Goal: Complete application form

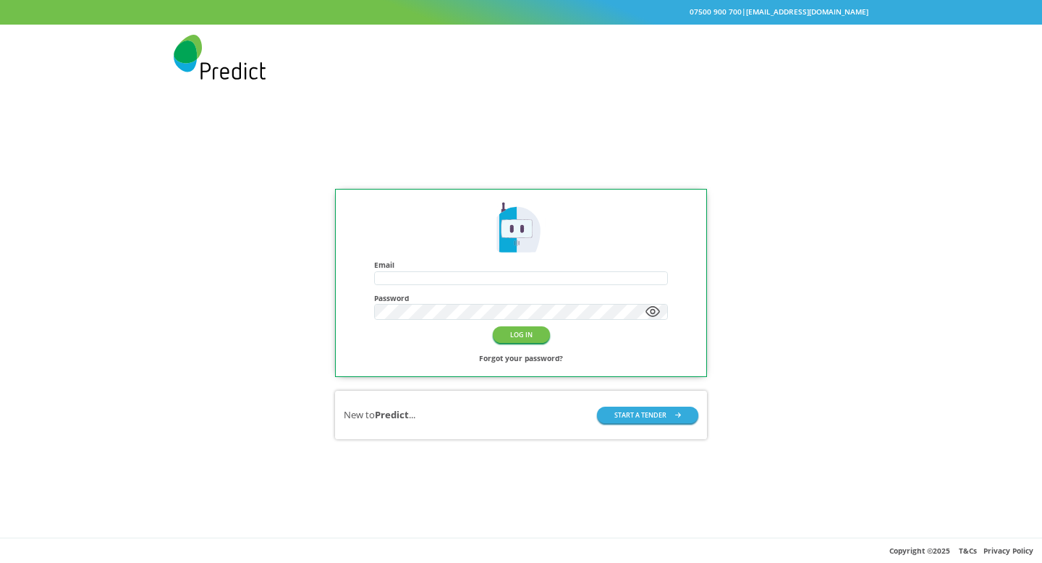
type input "**********"
click at [647, 430] on div "New to Predict ... START A TENDER" at bounding box center [521, 415] width 372 height 48
click at [639, 420] on button "START A TENDER" at bounding box center [647, 415] width 101 height 17
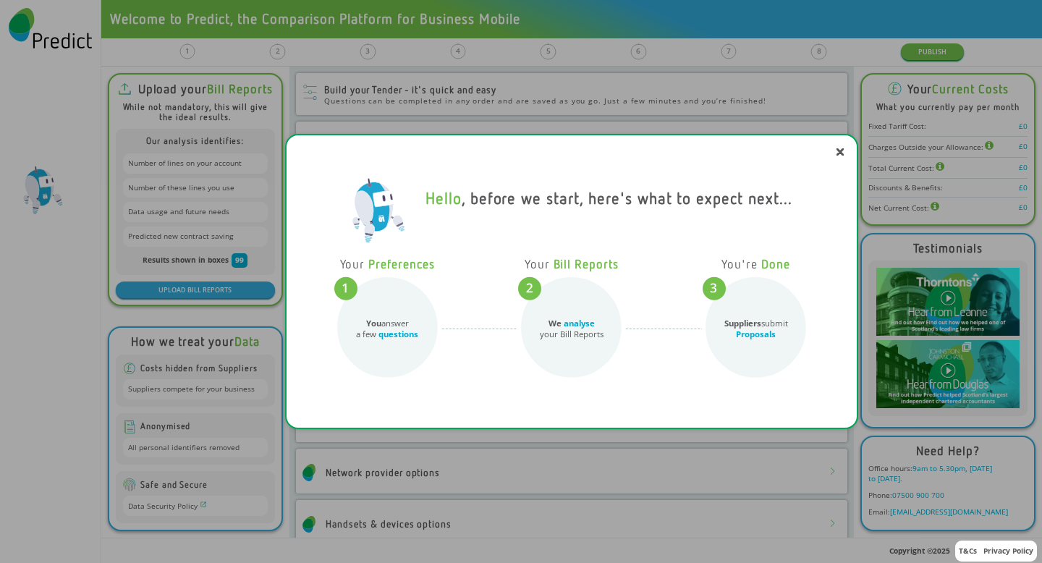
click at [658, 33] on div "Hello , before we start, here's what to expect next... Your Preferences You ans…" at bounding box center [521, 281] width 1042 height 563
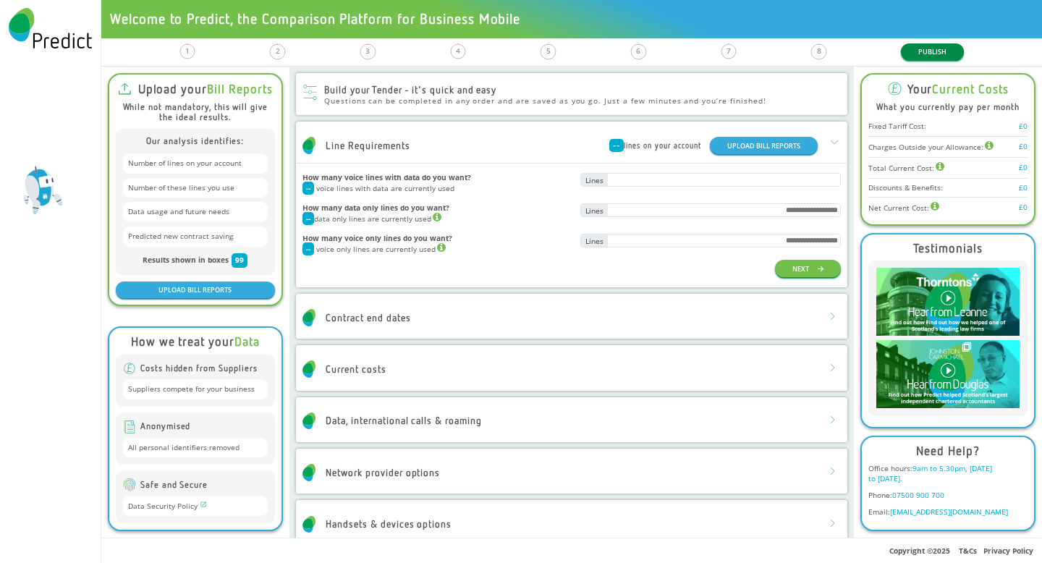
click at [921, 54] on button "PUBLISH" at bounding box center [932, 51] width 63 height 17
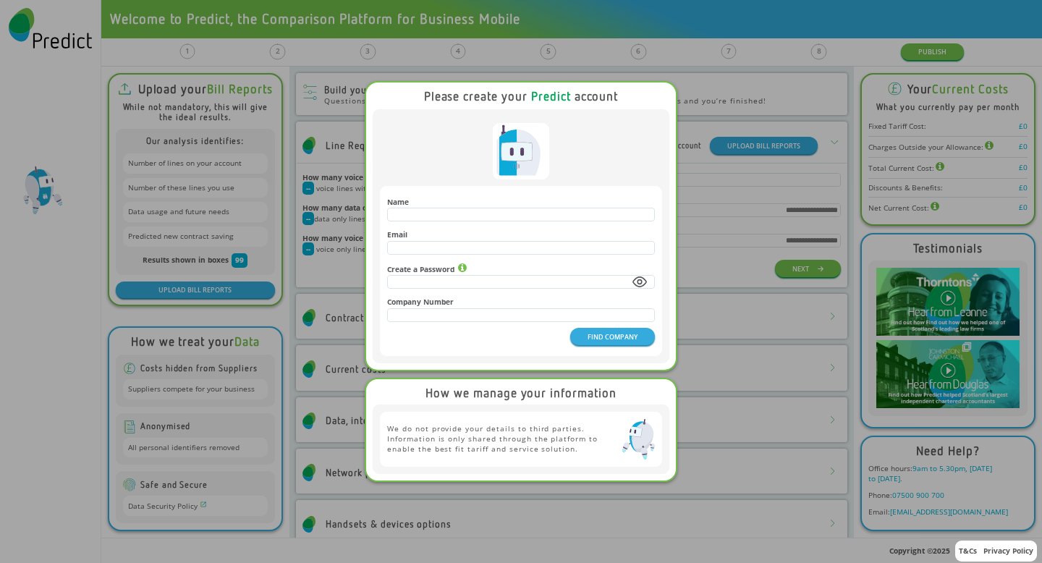
click at [767, 174] on div "Please create your Predict account Name Email Create a Password Company Number …" at bounding box center [521, 281] width 1042 height 563
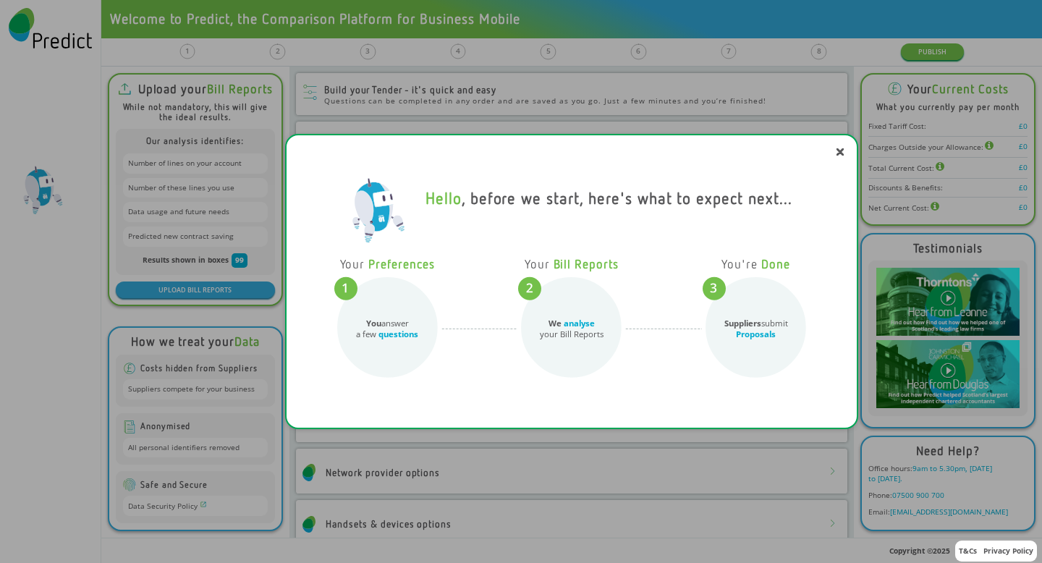
click at [923, 51] on div "Hello , before we start, here's what to expect next... Your Preferences You ans…" at bounding box center [521, 281] width 1042 height 563
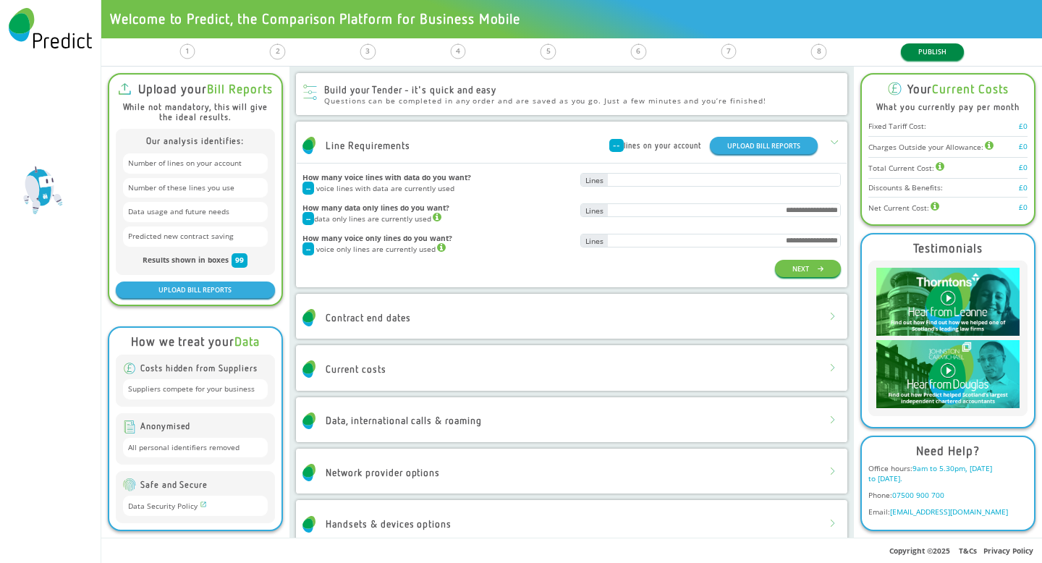
click at [924, 51] on button "PUBLISH" at bounding box center [932, 51] width 63 height 17
